Goal: Transaction & Acquisition: Purchase product/service

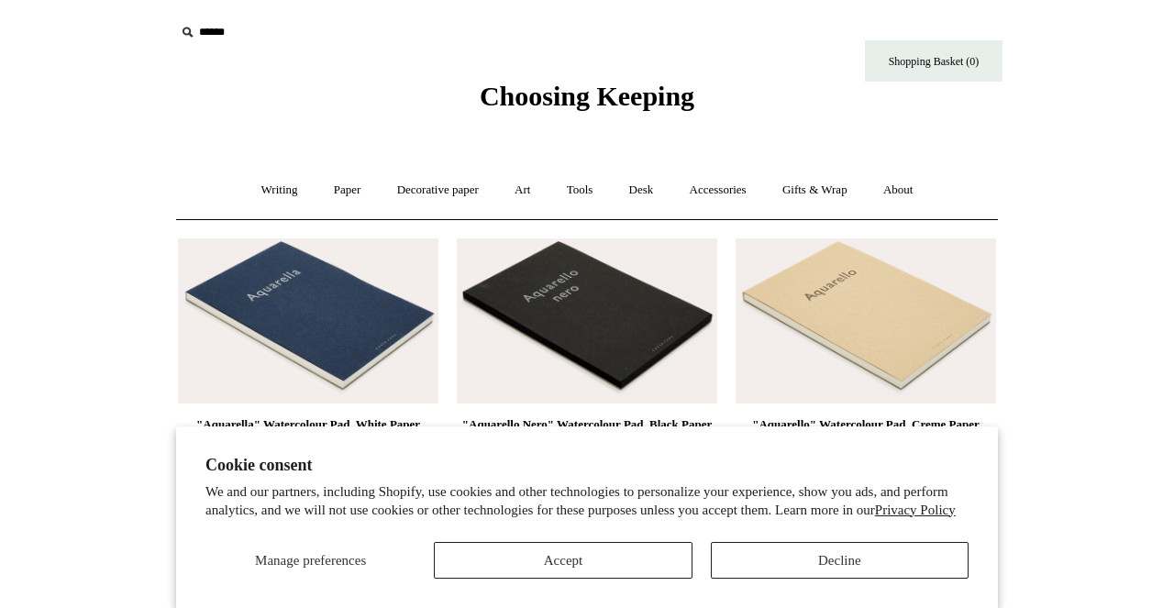
click at [795, 563] on button "Decline" at bounding box center [840, 560] width 258 height 37
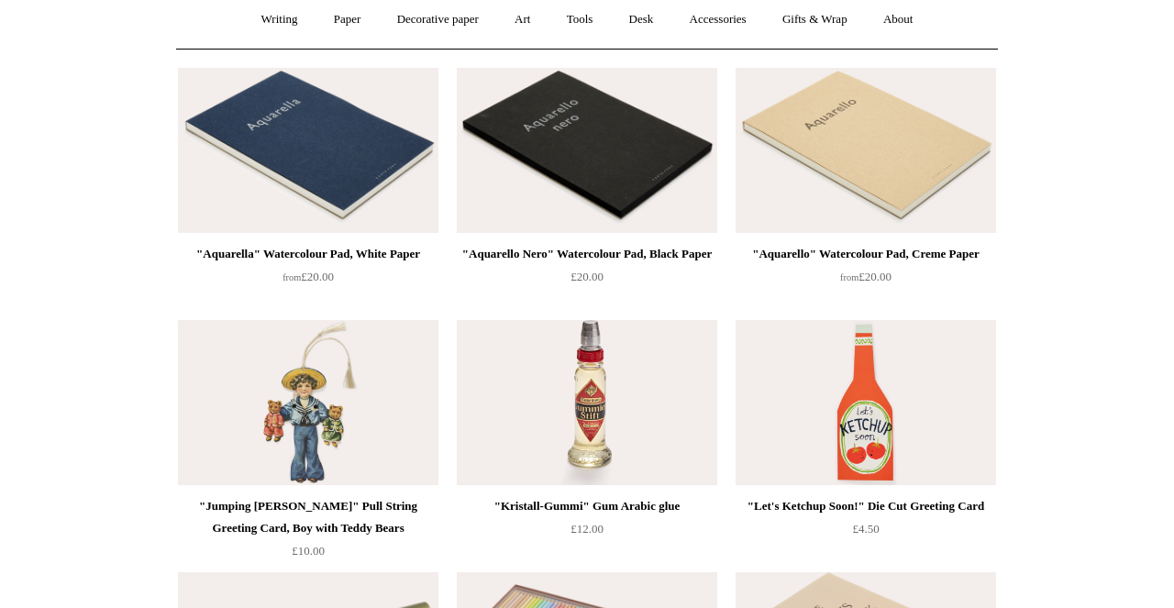
scroll to position [75, 0]
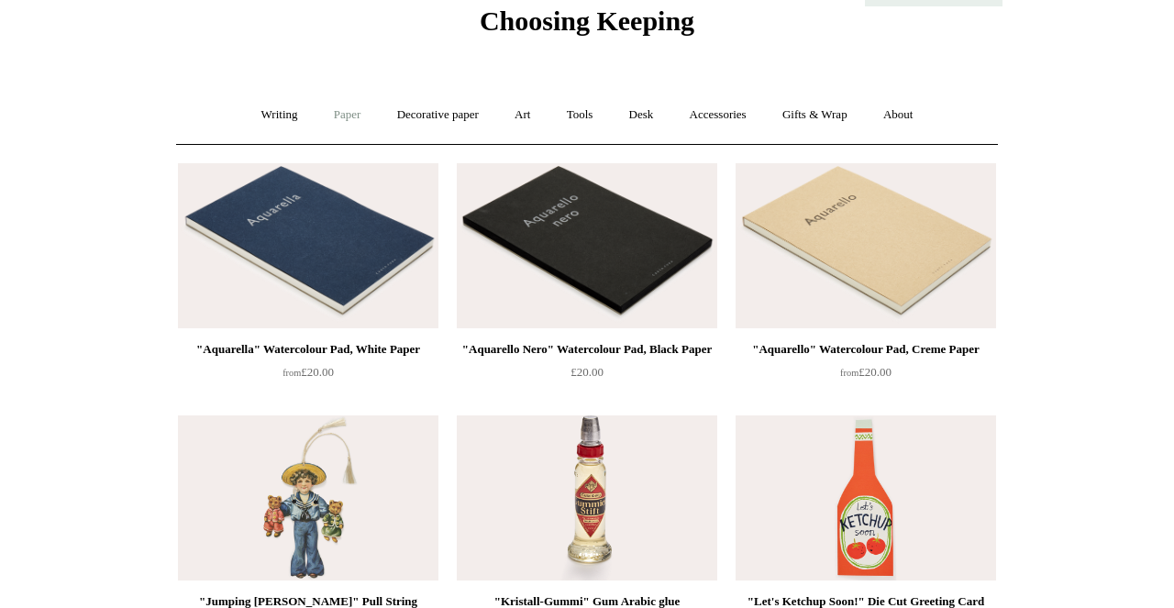
click at [355, 113] on link "Paper +" at bounding box center [347, 115] width 61 height 49
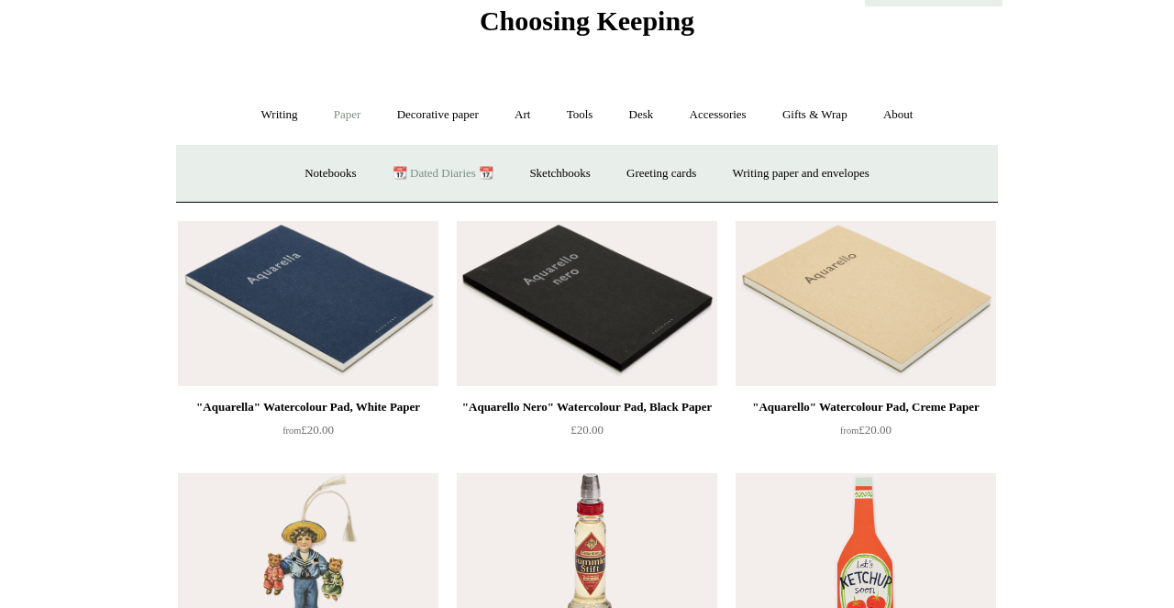
click at [419, 168] on link "📆 Dated Diaries 📆" at bounding box center [443, 174] width 134 height 49
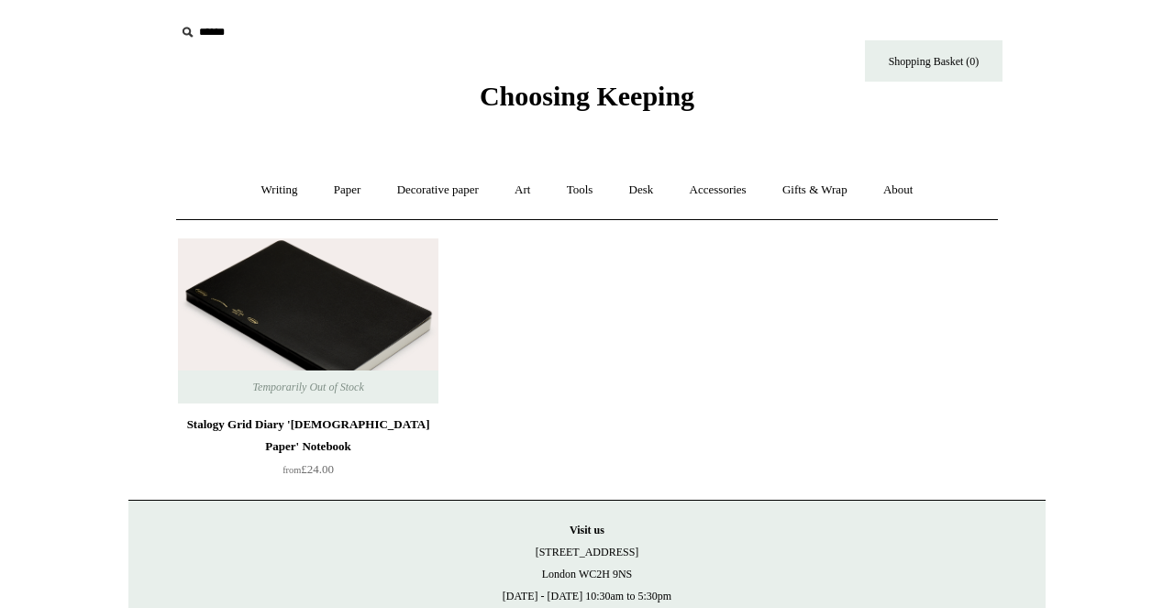
click at [355, 295] on img at bounding box center [308, 321] width 261 height 165
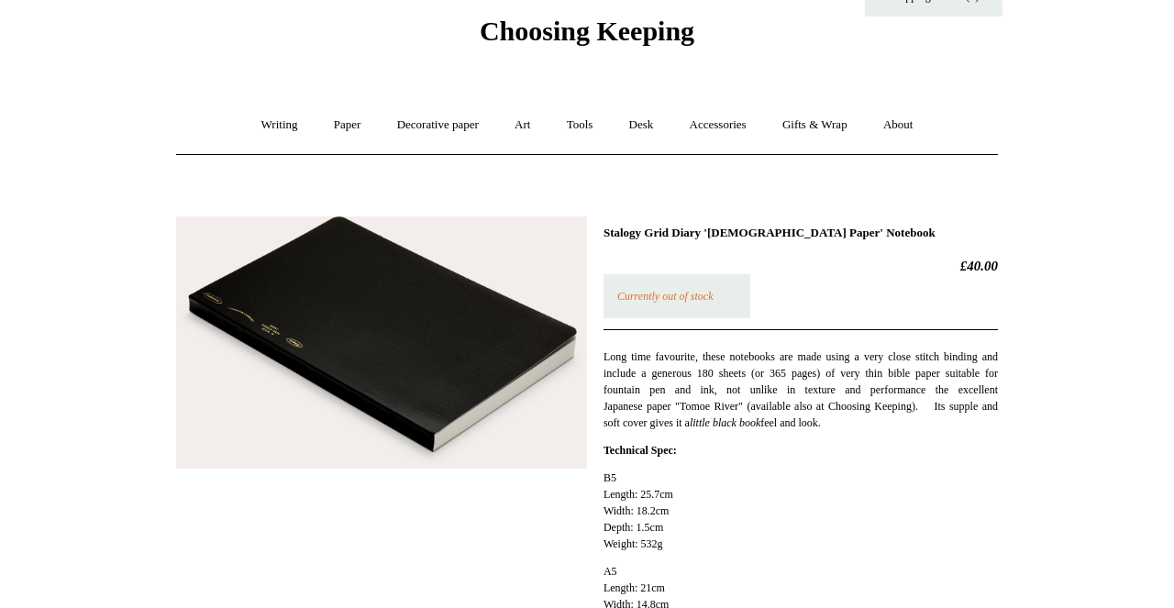
scroll to position [62, 0]
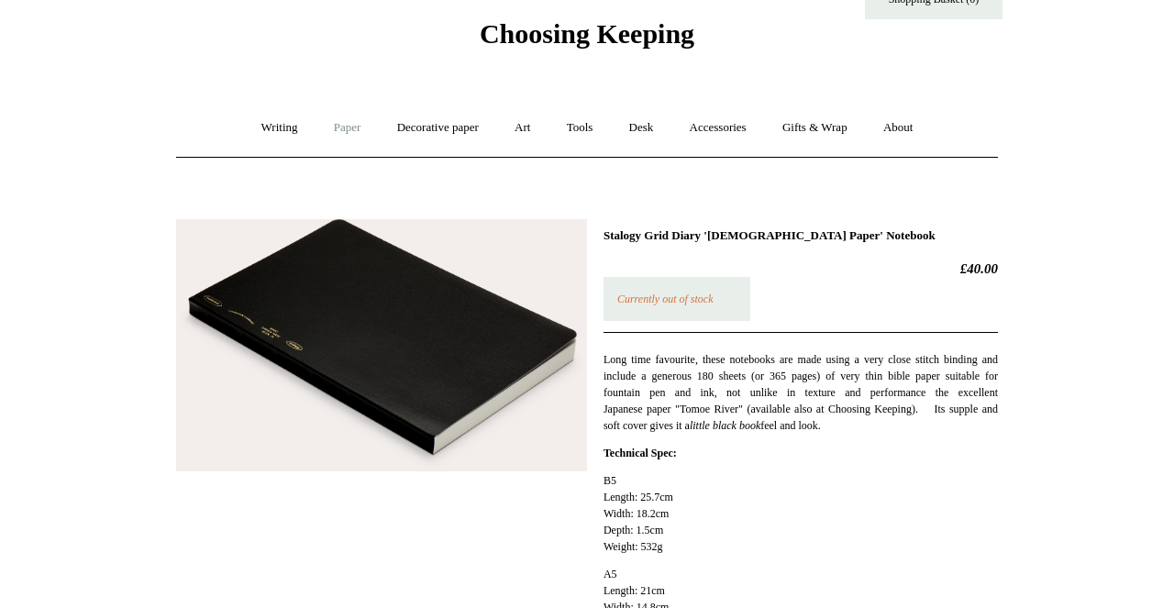
click at [334, 132] on link "Paper +" at bounding box center [347, 128] width 61 height 49
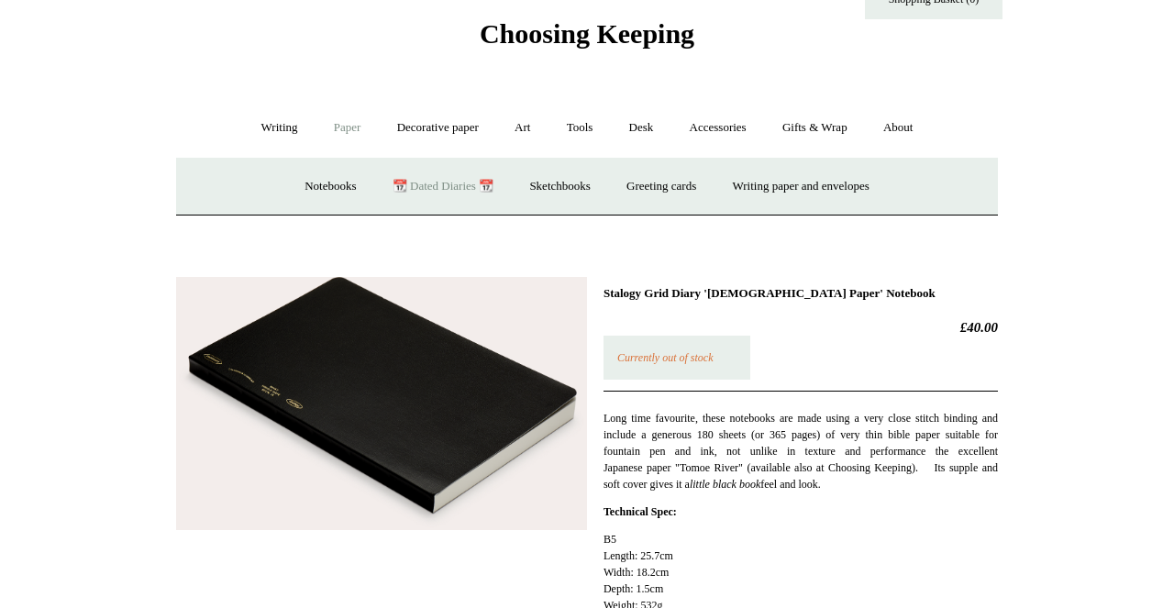
click at [442, 190] on link "📆 Dated Diaries 📆" at bounding box center [443, 186] width 134 height 49
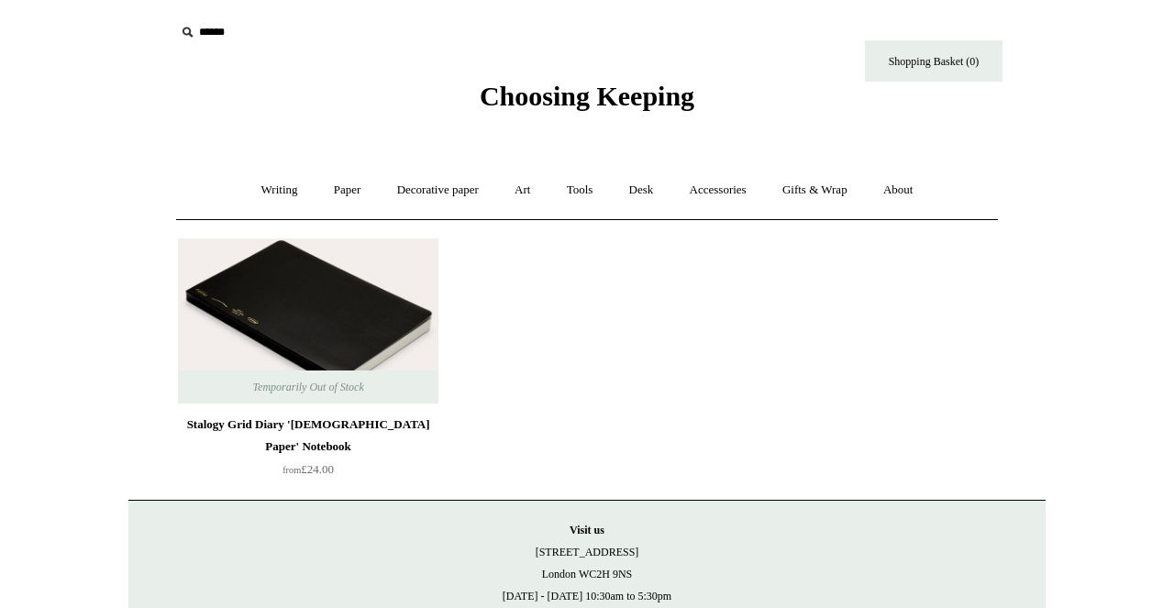
click at [368, 284] on img at bounding box center [308, 321] width 261 height 165
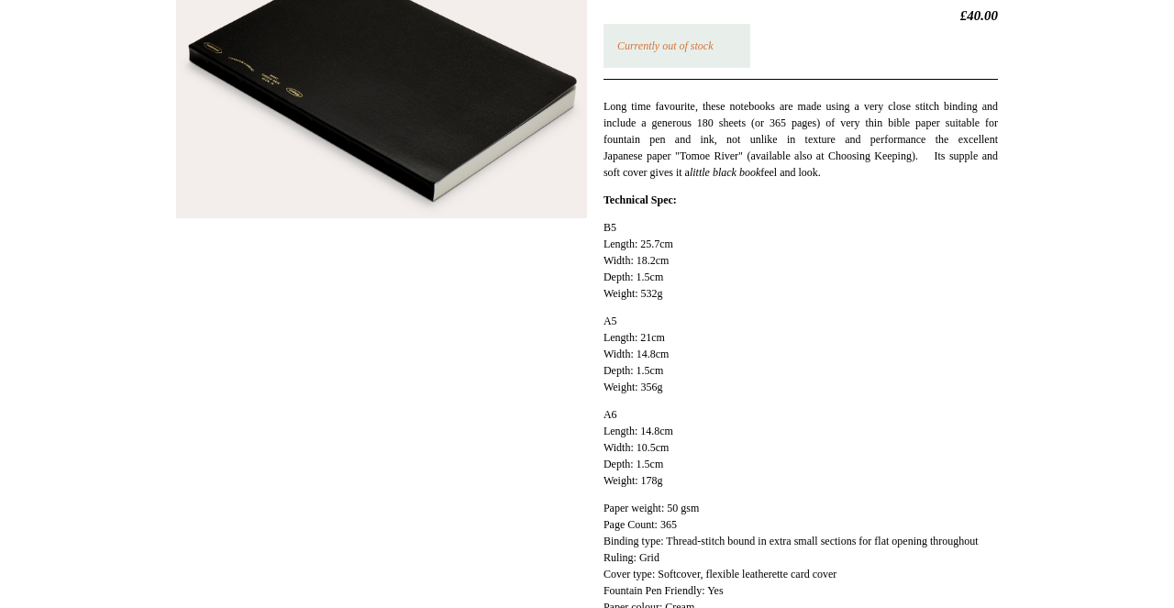
scroll to position [442, 0]
